Goal: Transaction & Acquisition: Subscribe to service/newsletter

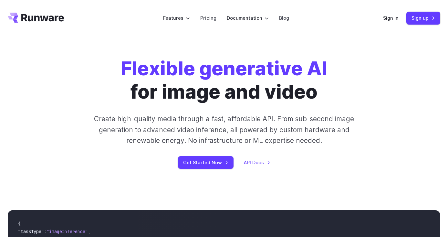
scroll to position [3, 0]
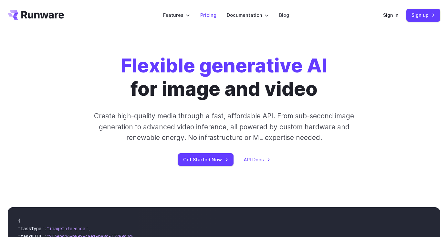
click at [212, 15] on link "Pricing" at bounding box center [208, 14] width 16 height 7
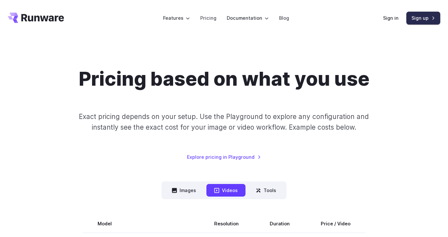
click at [427, 14] on link "Sign up" at bounding box center [423, 18] width 34 height 13
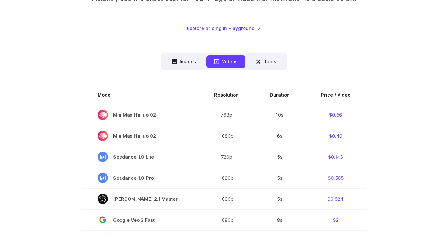
scroll to position [105, 0]
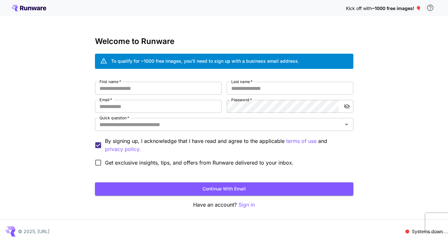
click at [196, 59] on div "To qualify for ~1000 free images, you’ll need to sign up with a business email …" at bounding box center [205, 60] width 188 height 7
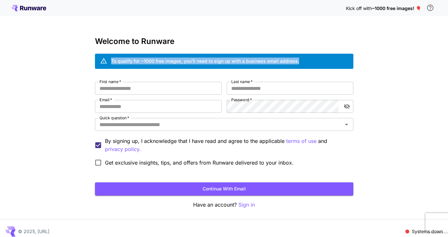
click at [196, 59] on div "To qualify for ~1000 free images, you’ll need to sign up with a business email …" at bounding box center [205, 60] width 188 height 7
click at [59, 64] on div "Kick off with ~1000 free images! 🎈 Welcome to Runware To qualify for ~1000 free…" at bounding box center [224, 121] width 448 height 243
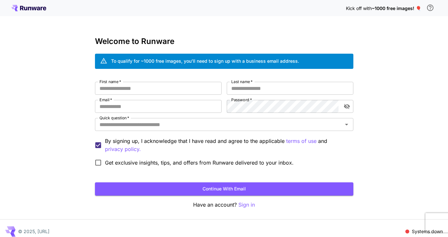
click at [167, 46] on h3 "Welcome to Runware" at bounding box center [224, 41] width 258 height 9
click at [205, 46] on h3 "Welcome to Runware" at bounding box center [224, 41] width 258 height 9
click at [49, 87] on div "Kick off with ~1000 free images! 🎈 Welcome to Runware To qualify for ~1000 free…" at bounding box center [224, 121] width 448 height 243
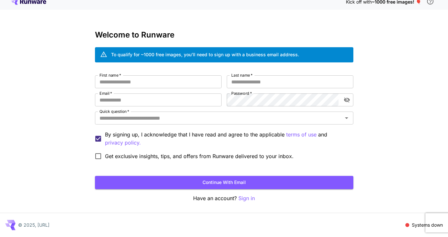
scroll to position [6, 0]
